Goal: Use online tool/utility

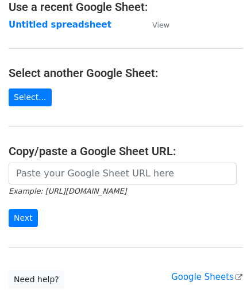
scroll to position [115, 0]
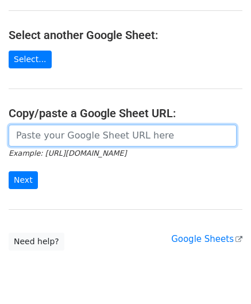
click at [53, 140] on input "url" at bounding box center [123, 136] width 228 height 22
paste input "[URL][DOMAIN_NAME]"
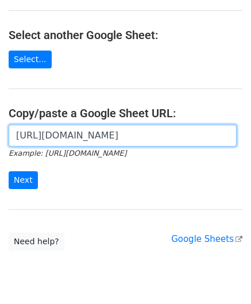
scroll to position [0, 258]
type input "[URL][DOMAIN_NAME]"
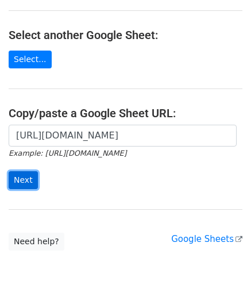
click at [22, 178] on input "Next" at bounding box center [23, 180] width 29 height 18
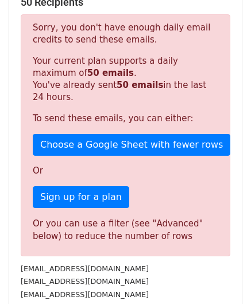
scroll to position [388, 0]
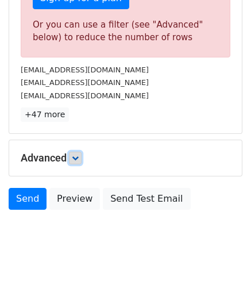
click at [78, 155] on icon at bounding box center [75, 158] width 7 height 7
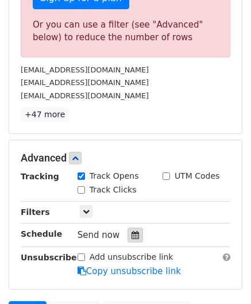
click at [132, 233] on icon at bounding box center [135, 235] width 7 height 8
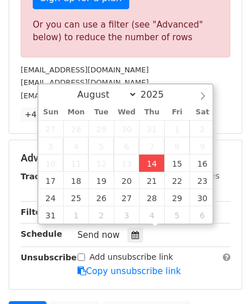
type input "[DATE] 12:00"
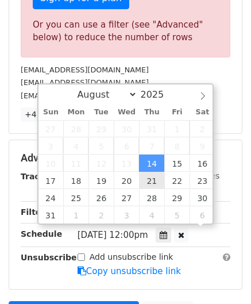
scroll to position [0, 0]
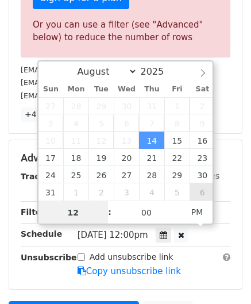
paste input "8"
type input "8"
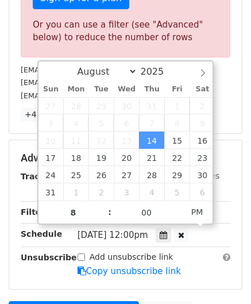
type input "[DATE] 20:00"
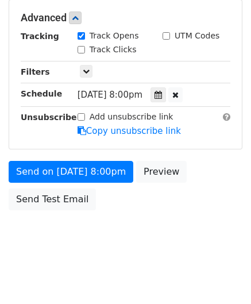
scroll to position [527, 0]
